Goal: Find specific page/section: Find specific page/section

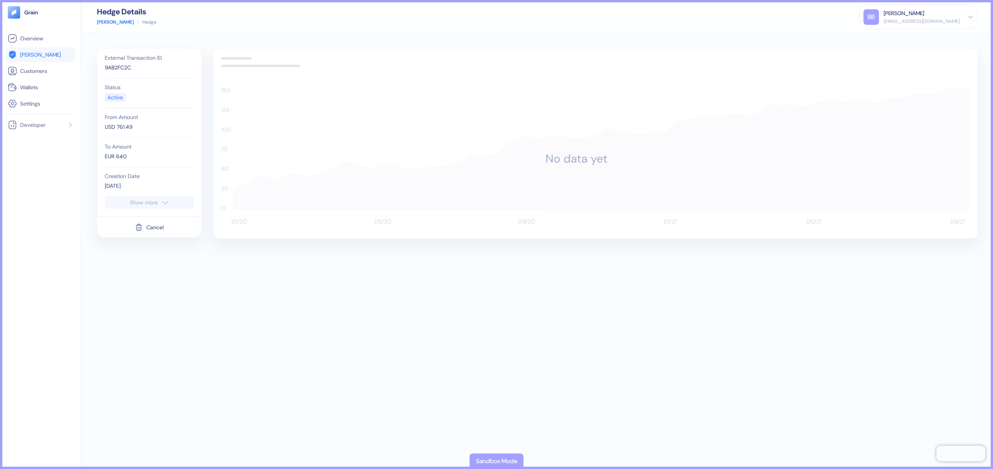
click at [152, 202] on div "Show more" at bounding box center [144, 202] width 28 height 5
click at [35, 43] on li "Overview" at bounding box center [40, 38] width 69 height 15
click at [22, 42] on link "Overview" at bounding box center [41, 38] width 66 height 9
click at [32, 40] on span "Overview" at bounding box center [31, 39] width 23 height 8
